Goal: Task Accomplishment & Management: Manage account settings

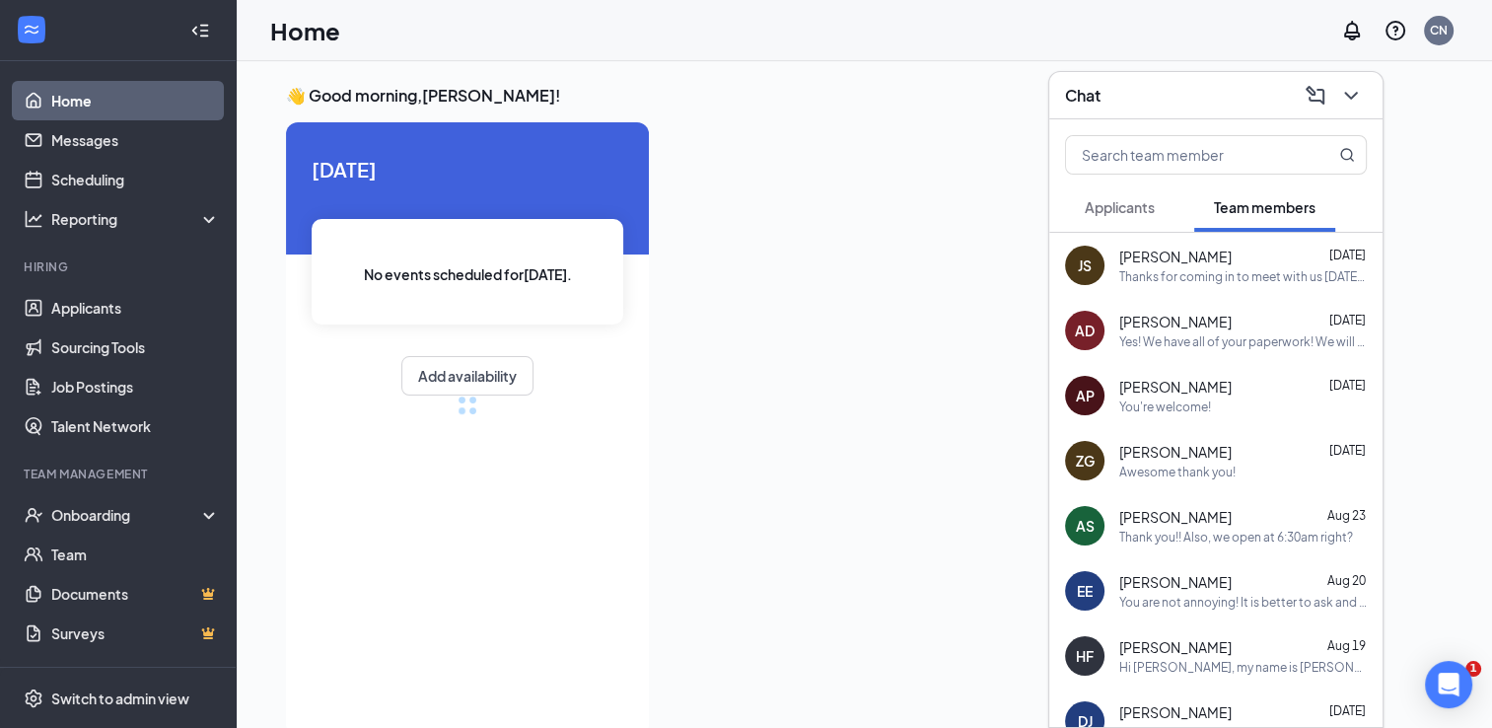
click at [1371, 101] on div "Chat" at bounding box center [1215, 95] width 333 height 47
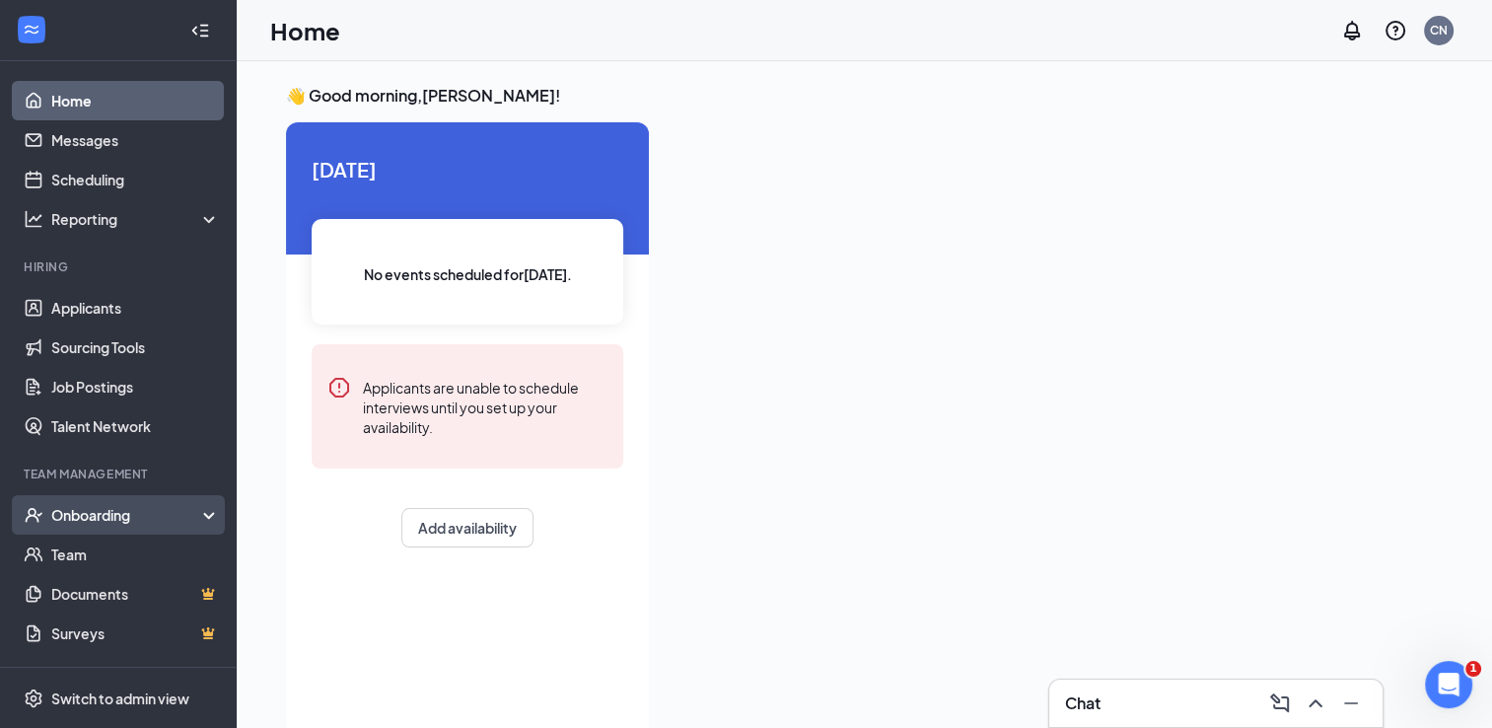
click at [85, 512] on div "Onboarding" at bounding box center [127, 515] width 152 height 20
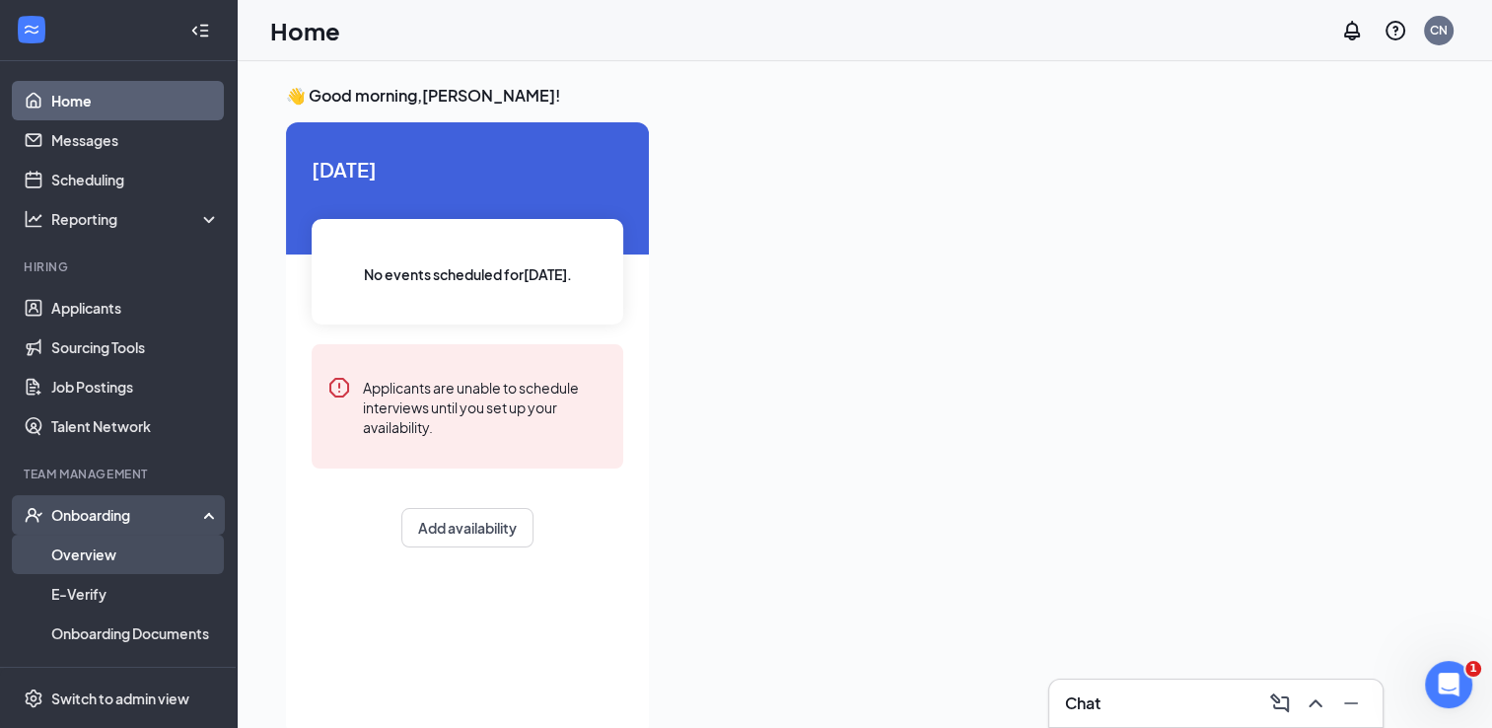
click at [88, 550] on link "Overview" at bounding box center [135, 553] width 169 height 39
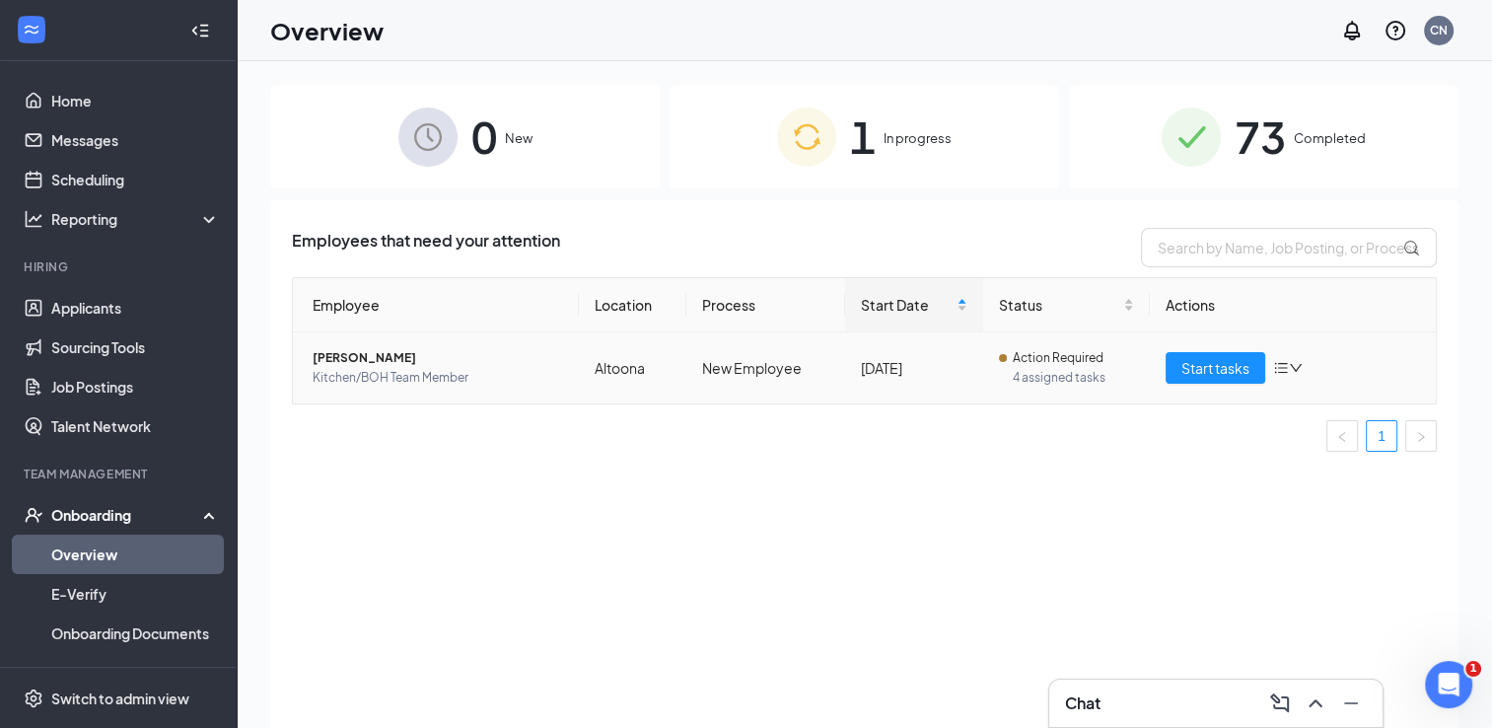
click at [364, 356] on span "[PERSON_NAME]" at bounding box center [438, 358] width 250 height 20
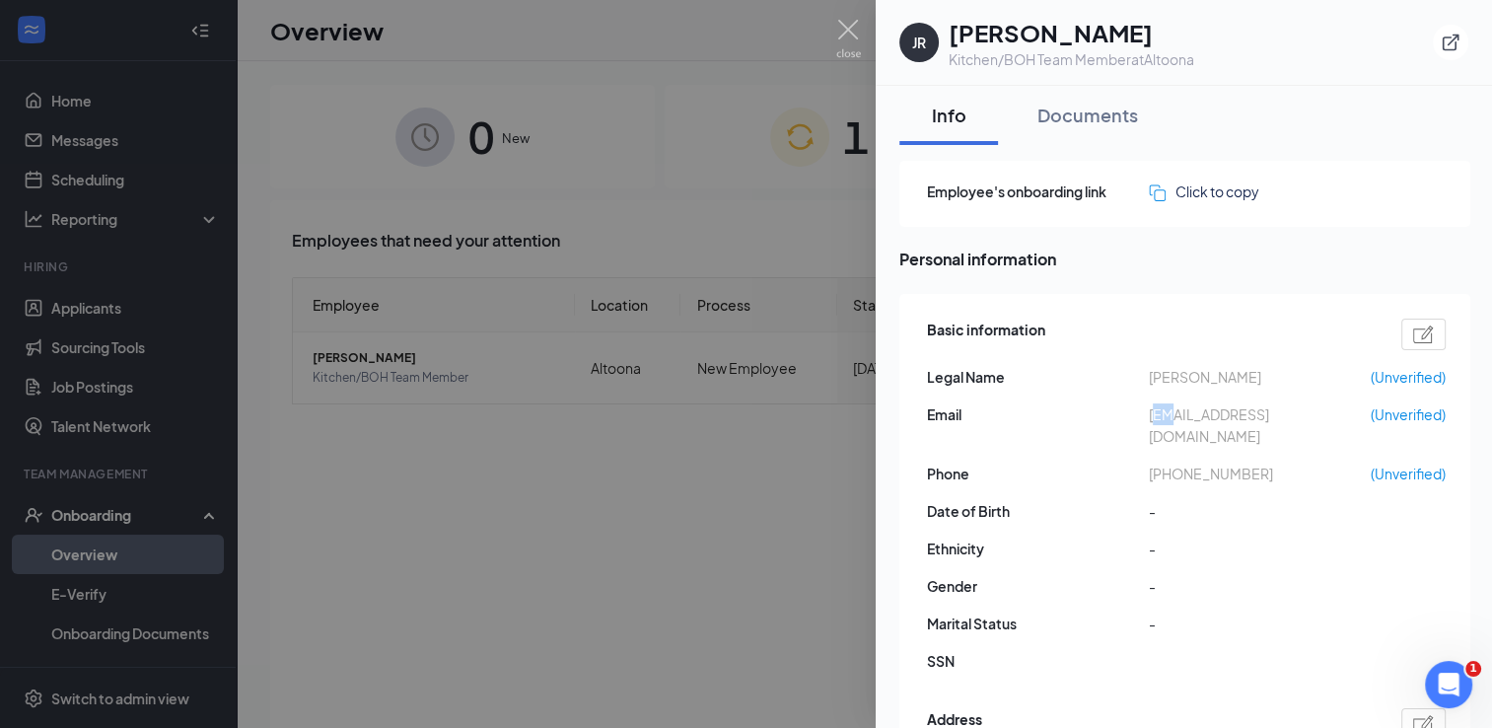
drag, startPoint x: 1151, startPoint y: 421, endPoint x: 1172, endPoint y: 421, distance: 20.7
click at [1172, 421] on span "[EMAIL_ADDRESS][DOMAIN_NAME]" at bounding box center [1260, 424] width 222 height 43
drag, startPoint x: 1172, startPoint y: 421, endPoint x: 1144, endPoint y: 419, distance: 27.7
click at [1144, 419] on span "Email" at bounding box center [1038, 414] width 222 height 22
drag, startPoint x: 1144, startPoint y: 419, endPoint x: 1327, endPoint y: 420, distance: 183.4
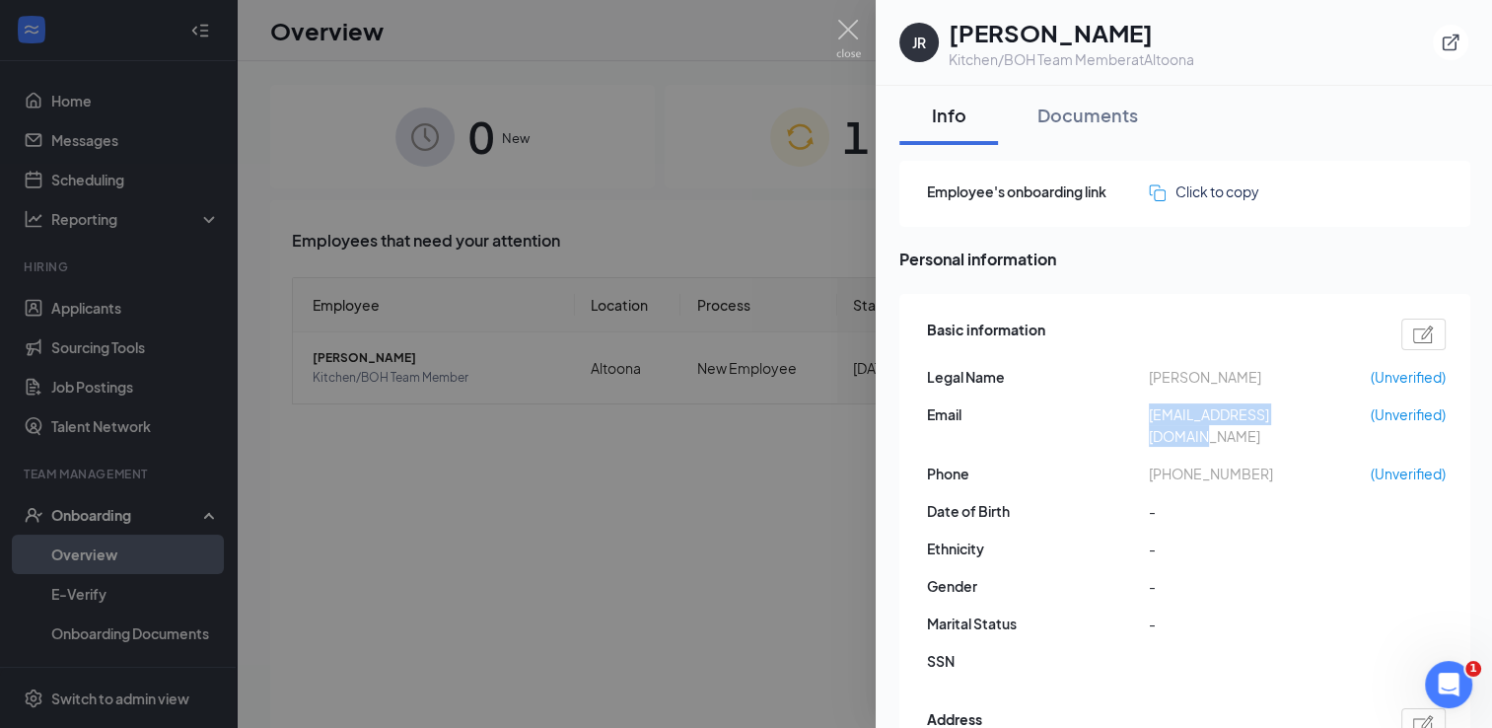
click at [1327, 420] on div "Email [EMAIL_ADDRESS][DOMAIN_NAME] (Unverified)" at bounding box center [1186, 424] width 519 height 43
drag, startPoint x: 1327, startPoint y: 420, endPoint x: 1275, endPoint y: 418, distance: 52.3
copy div "[EMAIL_ADDRESS][DOMAIN_NAME]"
